Goal: Task Accomplishment & Management: Manage account settings

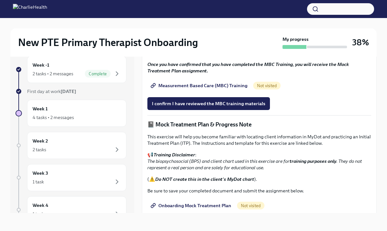
scroll to position [333, 0]
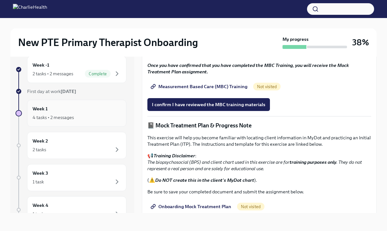
click at [78, 118] on div "4 tasks • 2 messages" at bounding box center [77, 118] width 88 height 8
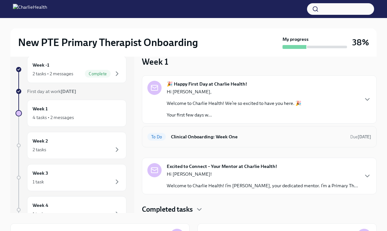
click at [185, 140] on h6 "Clinical Onboarding: Week One" at bounding box center [258, 136] width 174 height 7
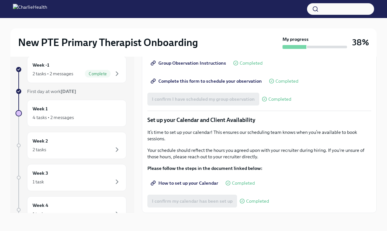
scroll to position [874, 0]
click at [64, 107] on div "Week 1 4 tasks • 2 messages" at bounding box center [77, 113] width 88 height 16
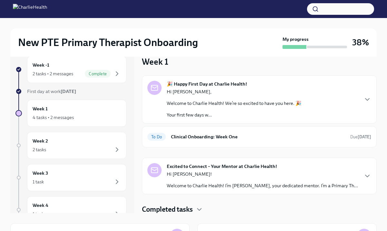
scroll to position [1, 0]
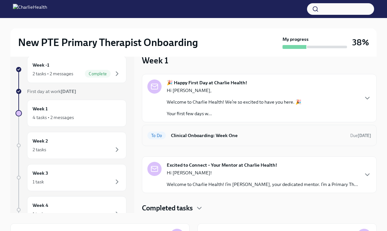
click at [218, 137] on h6 "Clinical Onboarding: Week One" at bounding box center [258, 135] width 174 height 7
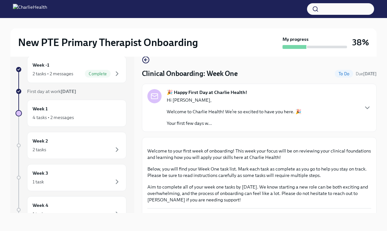
click at [362, 103] on div "🎉 Happy First Day at Charlie Health! Hi [PERSON_NAME], Welcome to Charlie Healt…" at bounding box center [259, 107] width 224 height 37
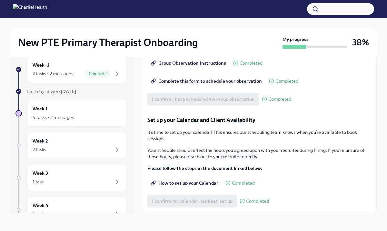
scroll to position [1301, 0]
click at [104, 146] on div "2 tasks" at bounding box center [77, 150] width 88 height 8
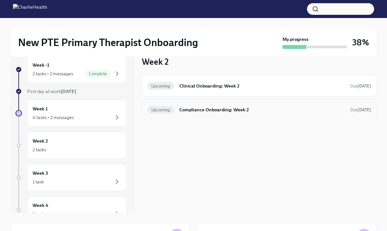
click at [198, 109] on h6 "Compliance Onboarding: Week 2" at bounding box center [262, 109] width 166 height 7
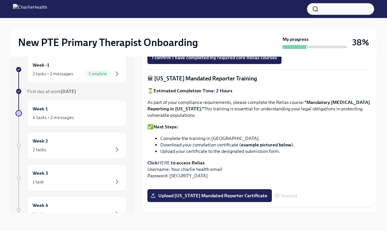
scroll to position [463, 0]
click at [80, 145] on div "Week 2 2 tasks" at bounding box center [77, 146] width 88 height 16
